Goal: Task Accomplishment & Management: Manage account settings

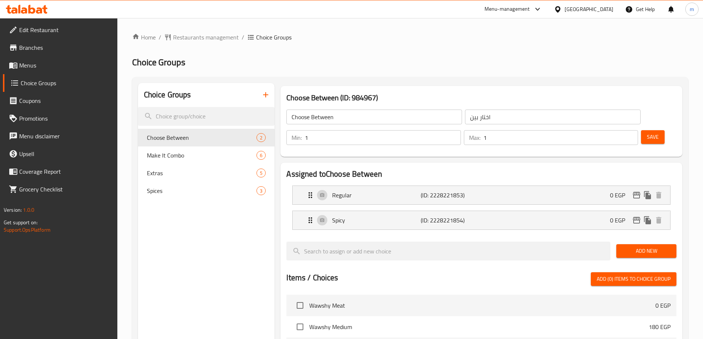
click at [205, 30] on div "Home / Restaurants management / Choice Groups Choice Groups Choice Groups Choos…" at bounding box center [410, 297] width 586 height 559
click at [205, 33] on span "Restaurants management" at bounding box center [206, 37] width 66 height 9
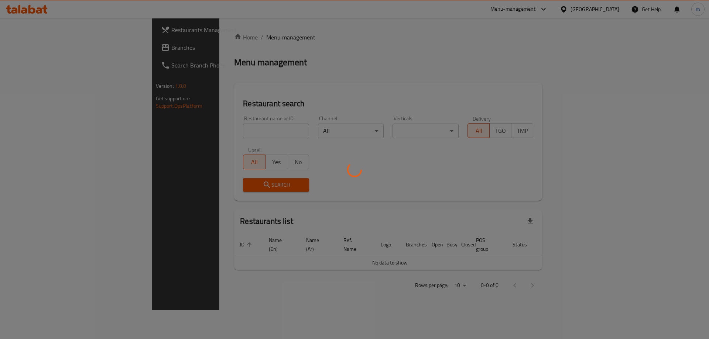
click at [32, 44] on div at bounding box center [354, 169] width 709 height 339
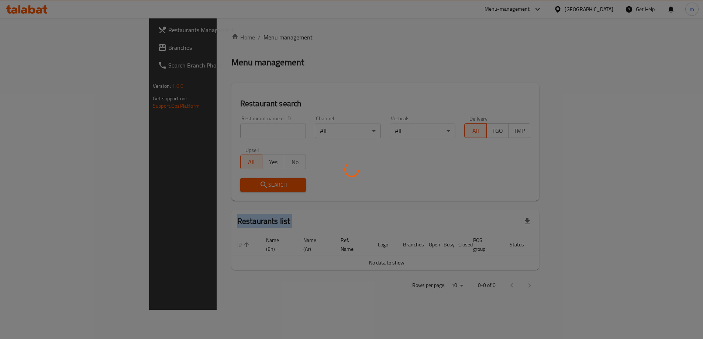
click at [32, 44] on div at bounding box center [351, 169] width 703 height 339
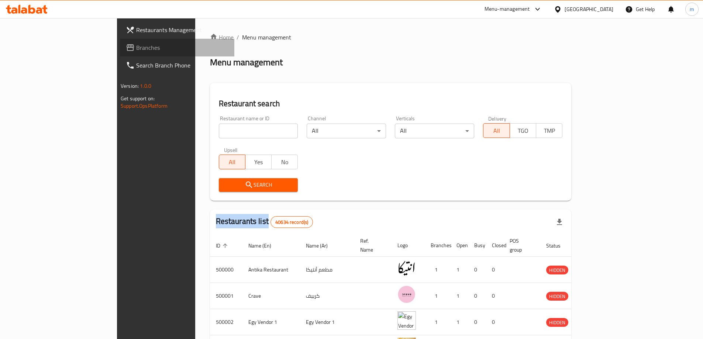
click at [136, 47] on span "Branches" at bounding box center [182, 47] width 92 height 9
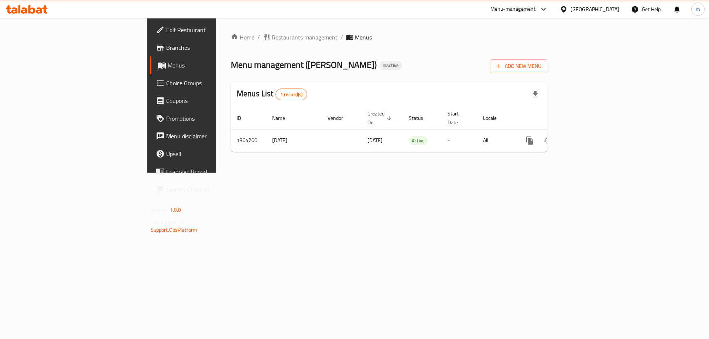
click at [166, 86] on span "Choice Groups" at bounding box center [212, 83] width 93 height 9
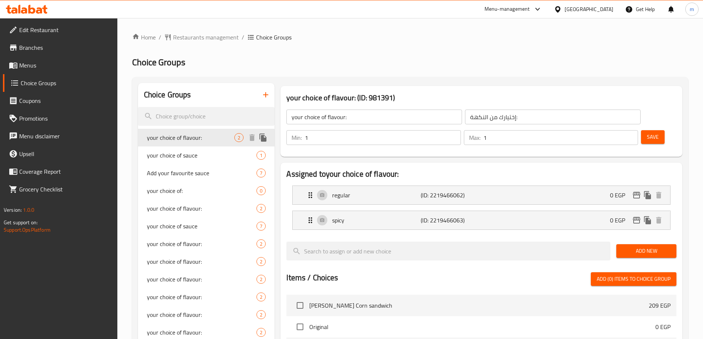
click at [189, 138] on span "your choice of flavour:" at bounding box center [191, 137] width 88 height 9
click at [205, 140] on span "your choice of flavour:" at bounding box center [191, 137] width 88 height 9
click at [207, 41] on span "Restaurants management" at bounding box center [206, 37] width 66 height 9
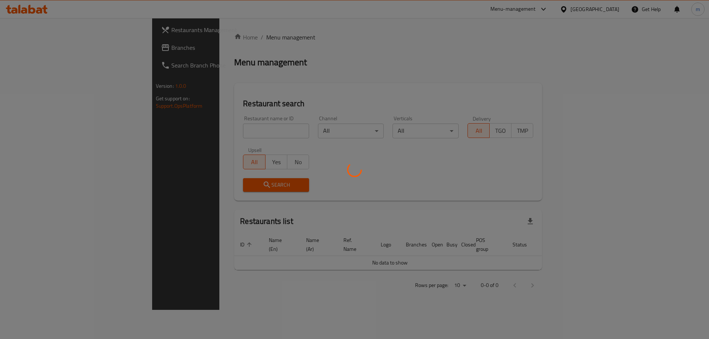
click at [58, 48] on div at bounding box center [354, 169] width 709 height 339
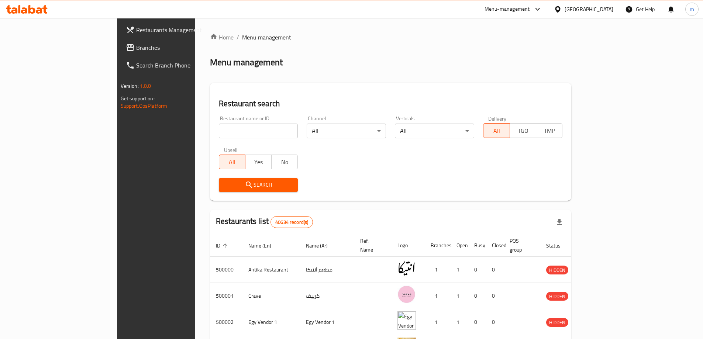
click at [57, 52] on div at bounding box center [351, 169] width 703 height 339
click at [120, 52] on link "Branches" at bounding box center [177, 48] width 114 height 18
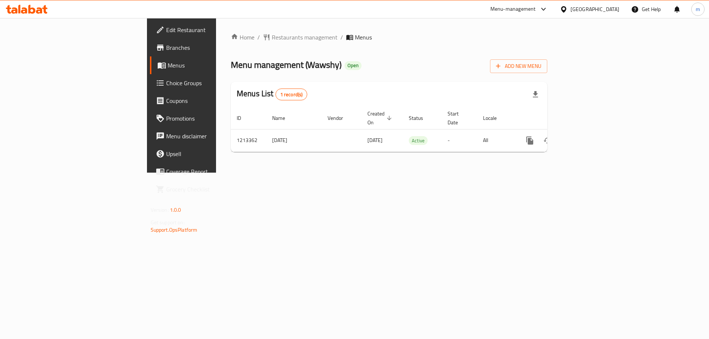
click at [166, 85] on span "Choice Groups" at bounding box center [212, 83] width 93 height 9
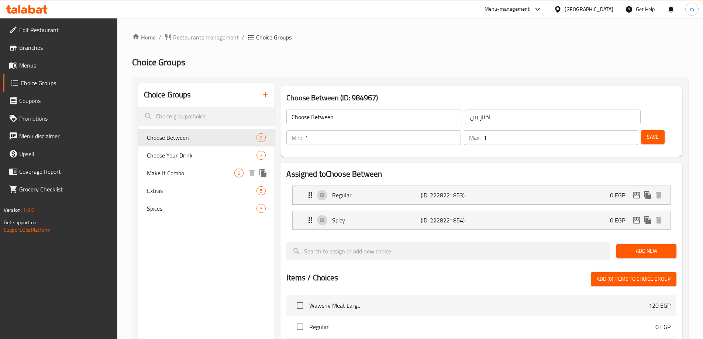
click at [169, 170] on span "Make It Combo" at bounding box center [191, 173] width 88 height 9
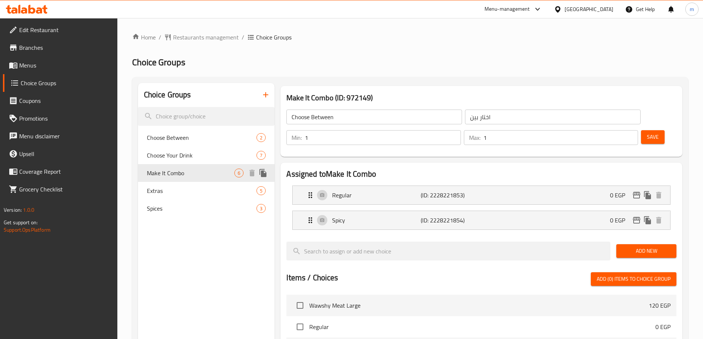
type input "Make It Combo"
type input "اجعلها كومبو"
type input "0"
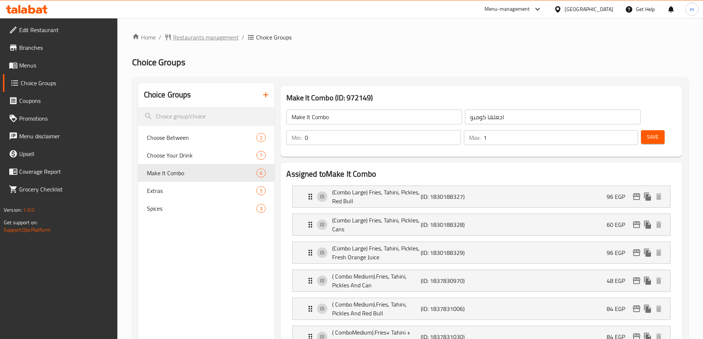
click at [200, 39] on span "Restaurants management" at bounding box center [206, 37] width 66 height 9
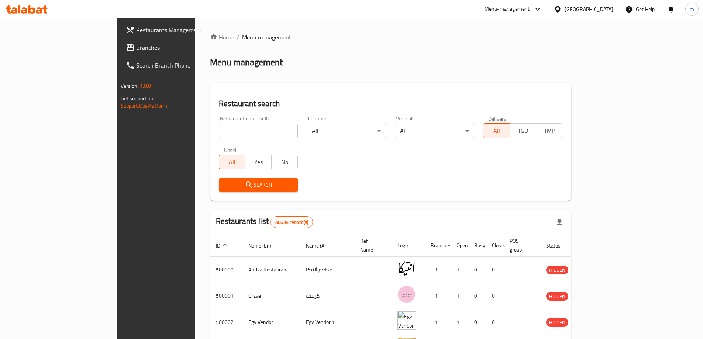
click at [136, 52] on span "Branches" at bounding box center [182, 47] width 92 height 9
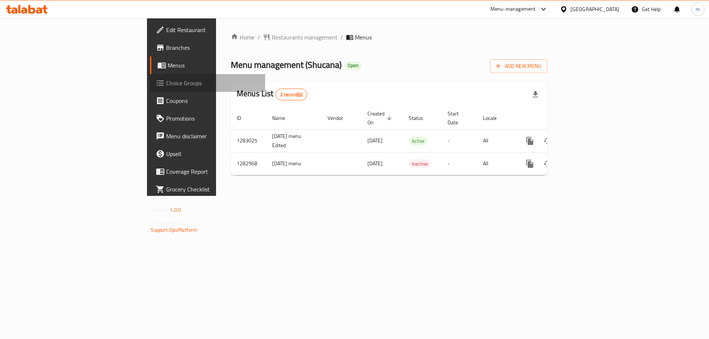
click at [150, 88] on link "Choice Groups" at bounding box center [208, 83] width 116 height 18
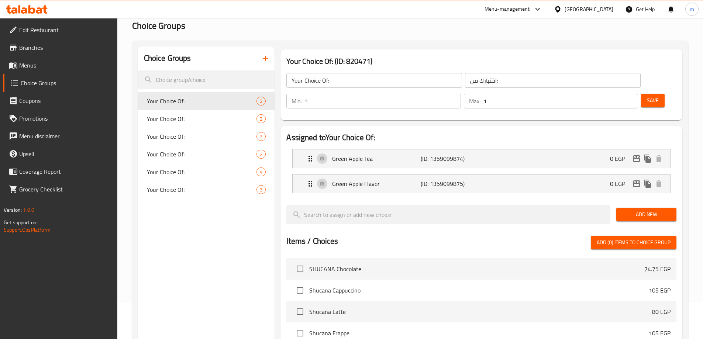
scroll to position [37, 0]
click at [198, 192] on span "Your Choice Of:" at bounding box center [191, 189] width 88 height 9
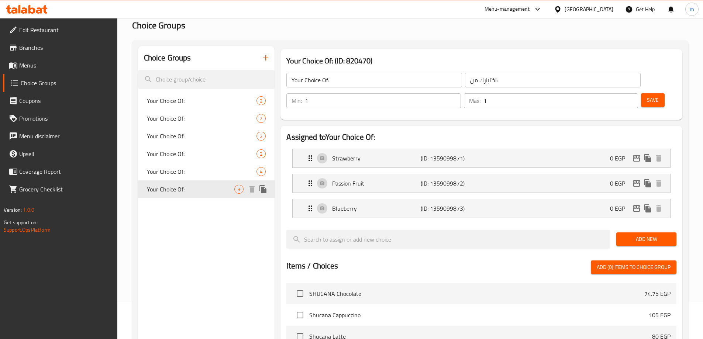
click at [195, 193] on span "Your Choice Of:" at bounding box center [191, 189] width 88 height 9
click at [178, 194] on span "Your Choice Of:" at bounding box center [191, 189] width 88 height 9
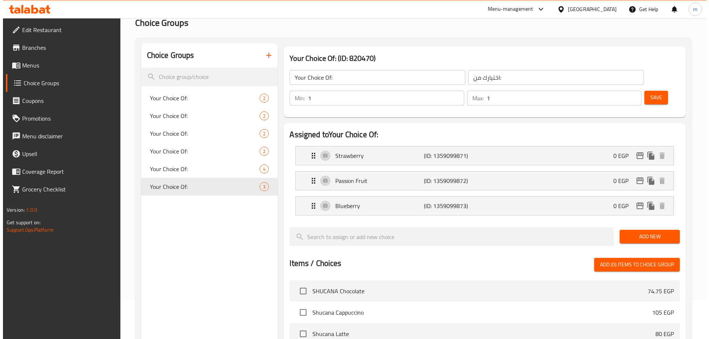
scroll to position [0, 0]
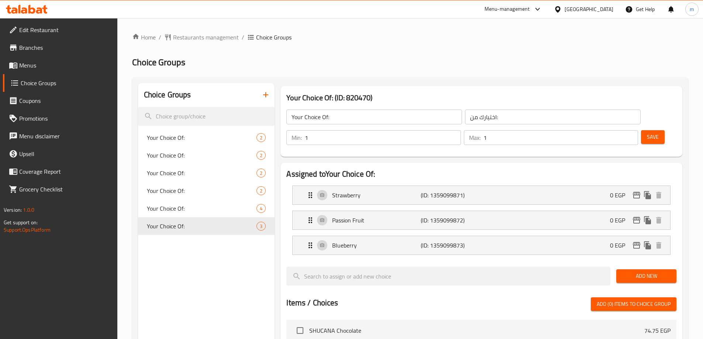
click at [432, 67] on h2 "Choice Groups" at bounding box center [410, 62] width 556 height 12
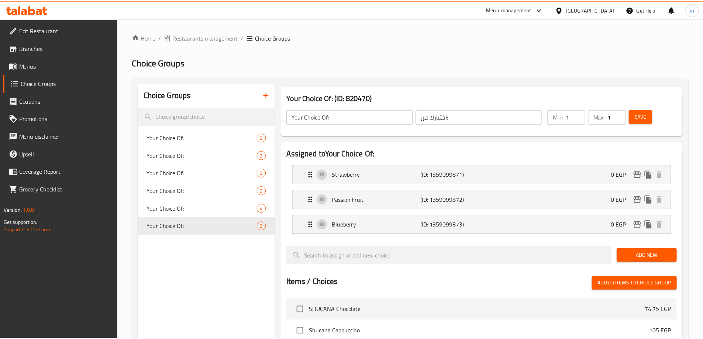
scroll to position [242, 0]
